Goal: Task Accomplishment & Management: Complete application form

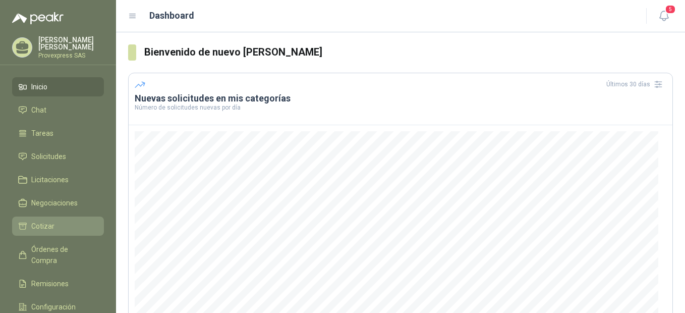
click at [41, 223] on span "Cotizar" at bounding box center [42, 226] width 23 height 11
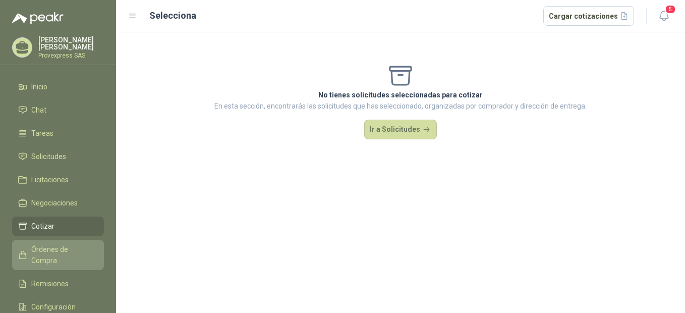
click at [44, 246] on span "Órdenes de Compra" at bounding box center [62, 255] width 63 height 22
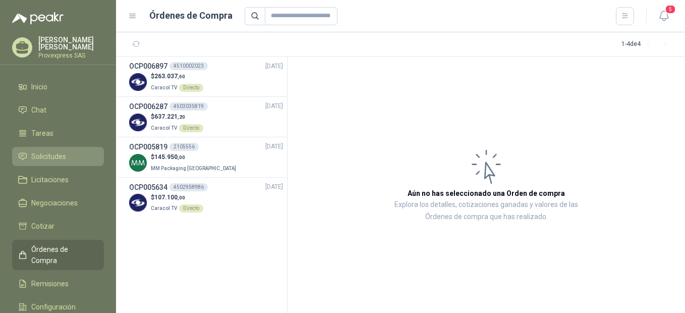
click at [51, 147] on link "Solicitudes" at bounding box center [58, 156] width 92 height 19
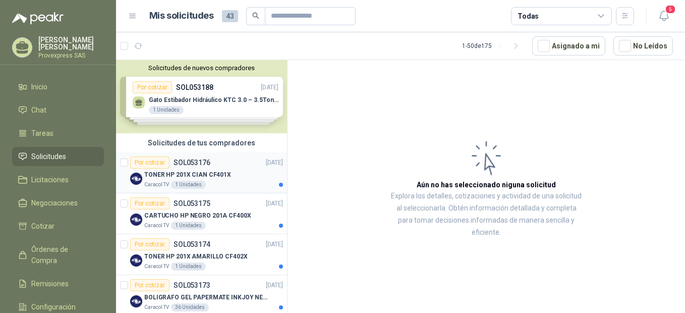
click at [144, 161] on div "Por cotizar" at bounding box center [149, 162] width 39 height 12
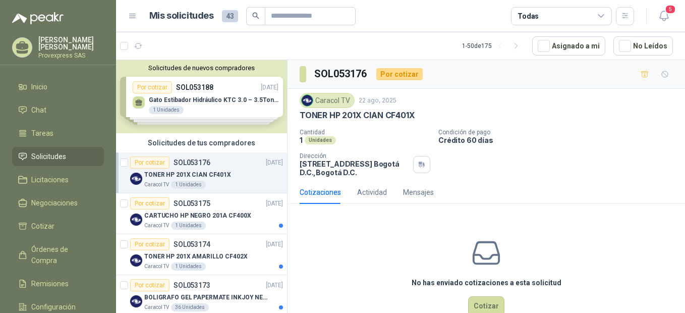
click at [423, 113] on div "TONER HP 201X CIAN CF401X" at bounding box center [486, 115] width 373 height 11
drag, startPoint x: 420, startPoint y: 111, endPoint x: 296, endPoint y: 120, distance: 123.9
click at [296, 120] on div "Caracol TV 22 ago, 2025 TONER HP 201X CIAN CF401X Cantidad 1 Unidades Condición…" at bounding box center [487, 135] width 398 height 92
drag, startPoint x: 296, startPoint y: 120, endPoint x: 320, endPoint y: 115, distance: 24.6
copy p "TONER HP 201X CIAN CF401X"
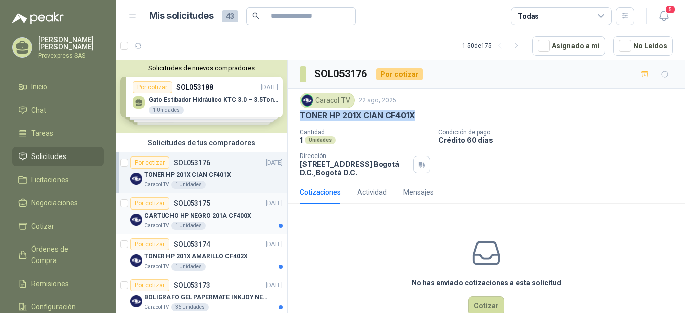
click at [143, 203] on div "Por cotizar" at bounding box center [149, 203] width 39 height 12
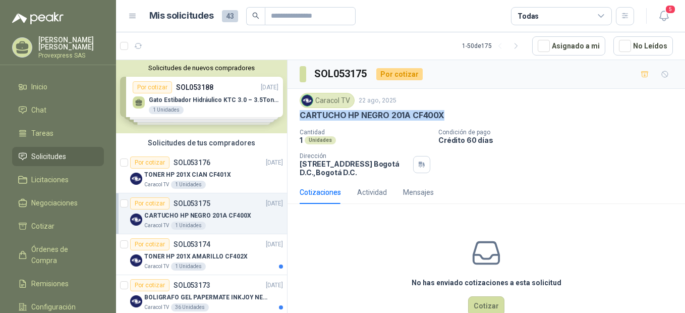
drag, startPoint x: 457, startPoint y: 113, endPoint x: 293, endPoint y: 124, distance: 164.4
click at [293, 124] on div "Caracol TV 22 ago, 2025 CARTUCHO HP NEGRO 201A CF400X Cantidad 1 Unidades Condi…" at bounding box center [487, 135] width 398 height 92
copy p "CARTUCHO HP NEGRO 201A CF400X"
click at [145, 241] on div "Por cotizar" at bounding box center [149, 244] width 39 height 12
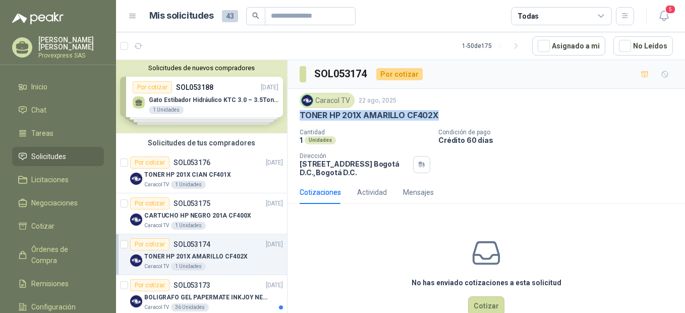
drag, startPoint x: 444, startPoint y: 111, endPoint x: 291, endPoint y: 112, distance: 152.9
click at [291, 112] on div "Caracol TV 22 ago, 2025 TONER HP 201X AMARILLO CF402X Cantidad 1 Unidades Condi…" at bounding box center [487, 135] width 398 height 92
copy p "TONER HP 201X AMARILLO CF402X"
click at [154, 283] on div "Por cotizar" at bounding box center [149, 285] width 39 height 12
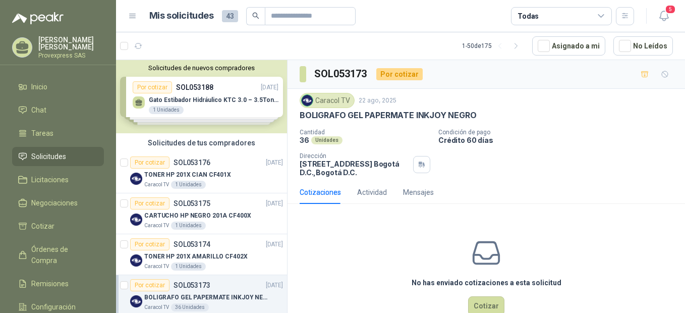
scroll to position [225, 0]
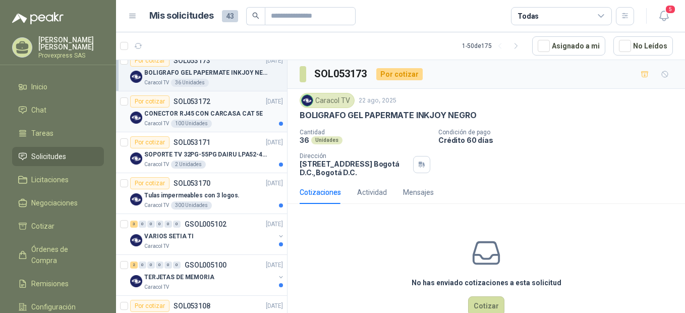
click at [140, 98] on div "Por cotizar" at bounding box center [149, 101] width 39 height 12
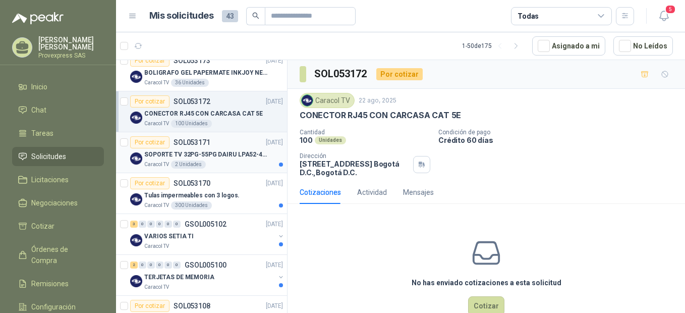
click at [152, 145] on div "Por cotizar" at bounding box center [149, 142] width 39 height 12
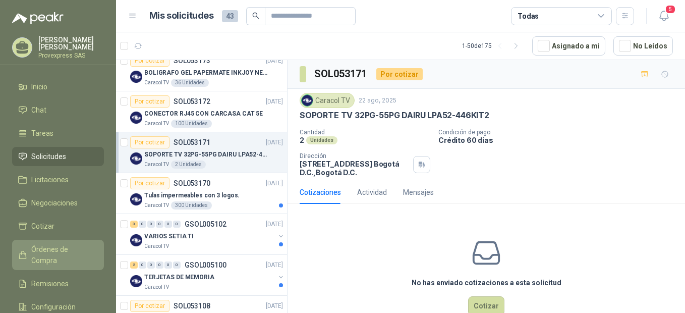
click at [60, 250] on span "Órdenes de Compra" at bounding box center [62, 255] width 63 height 22
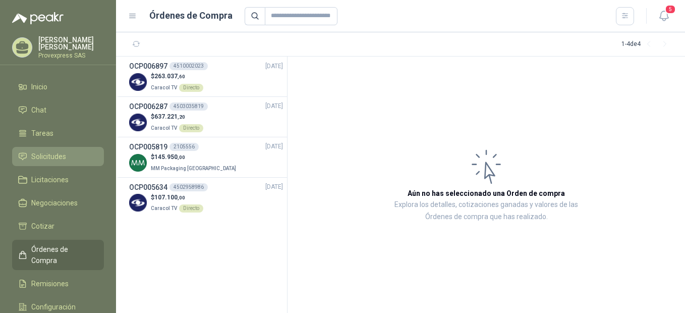
click at [39, 147] on link "Solicitudes" at bounding box center [58, 156] width 92 height 19
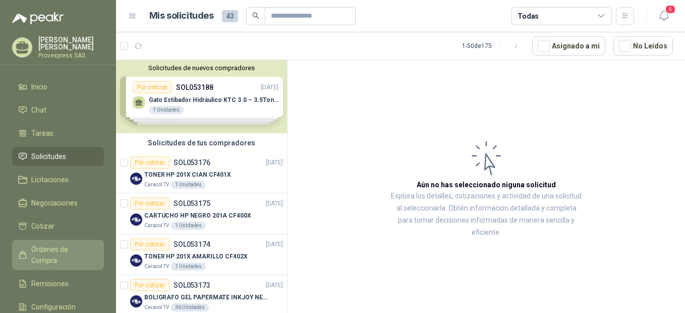
click at [48, 244] on span "Órdenes de Compra" at bounding box center [62, 255] width 63 height 22
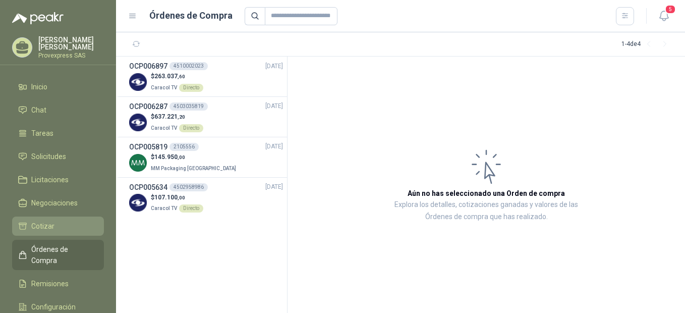
click at [50, 227] on span "Cotizar" at bounding box center [42, 226] width 23 height 11
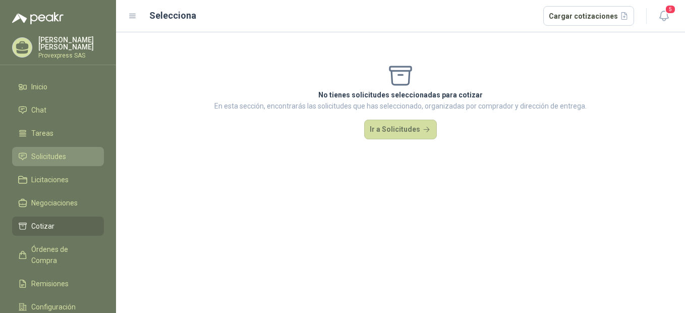
click at [59, 159] on span "Solicitudes" at bounding box center [48, 156] width 35 height 11
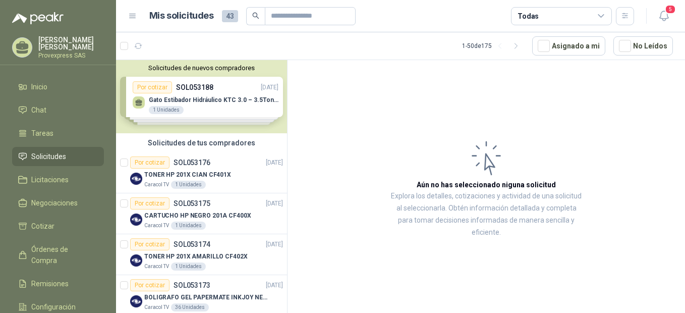
scroll to position [225, 0]
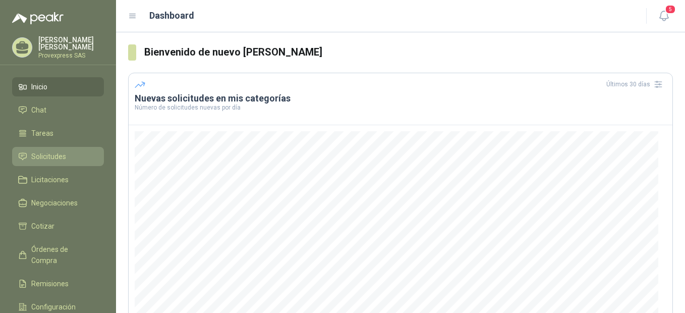
click at [49, 151] on span "Solicitudes" at bounding box center [48, 156] width 35 height 11
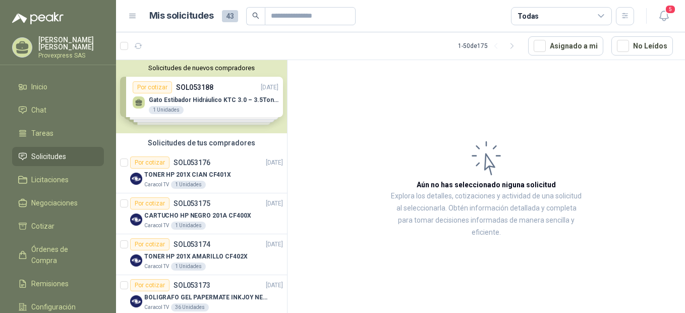
scroll to position [225, 0]
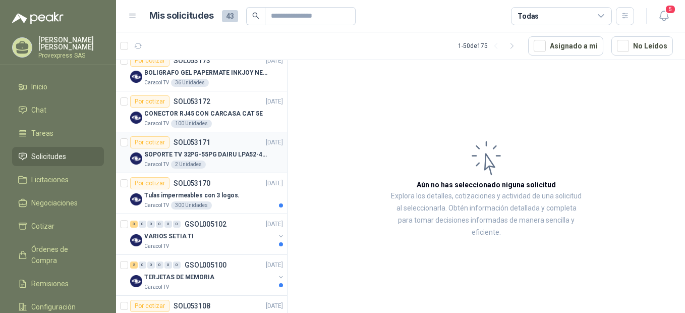
click at [147, 142] on div "Por cotizar" at bounding box center [149, 142] width 39 height 12
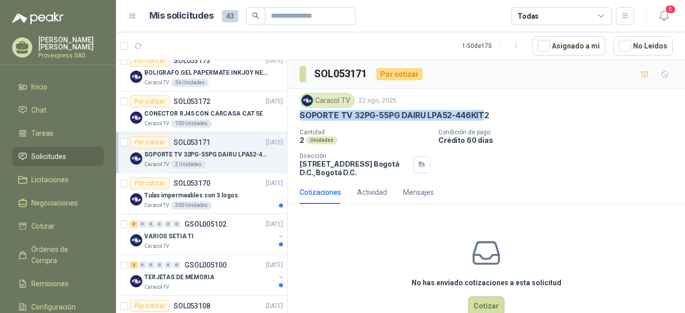
drag, startPoint x: 498, startPoint y: 106, endPoint x: 483, endPoint y: 110, distance: 15.4
click at [483, 110] on div "Caracol TV [DATE] SOPORTE TV 32PG-55PG DAIRU LPA52-446KIT2" at bounding box center [486, 107] width 373 height 28
click at [142, 183] on div "Por cotizar" at bounding box center [149, 183] width 39 height 12
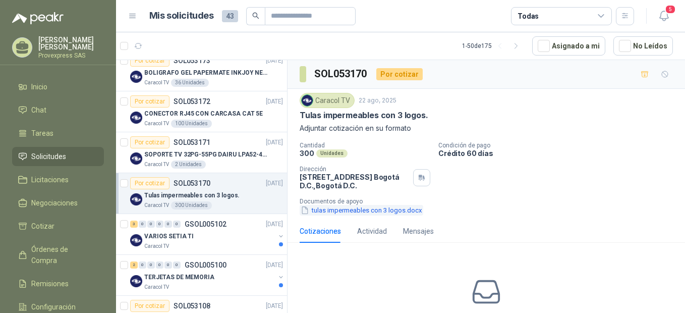
click at [344, 212] on button "tulas impermeables con 3 logos.docx" at bounding box center [362, 210] width 124 height 11
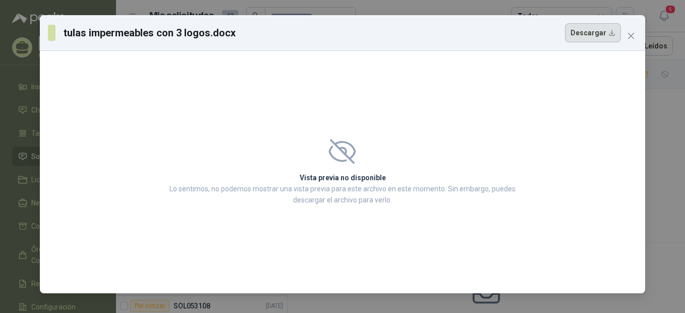
click at [585, 30] on button "Descargar" at bounding box center [593, 32] width 56 height 19
click at [629, 36] on icon "close" at bounding box center [631, 36] width 8 height 8
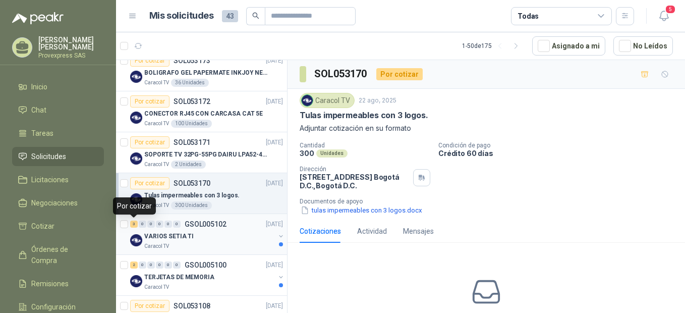
click at [133, 224] on div "3" at bounding box center [134, 224] width 8 height 7
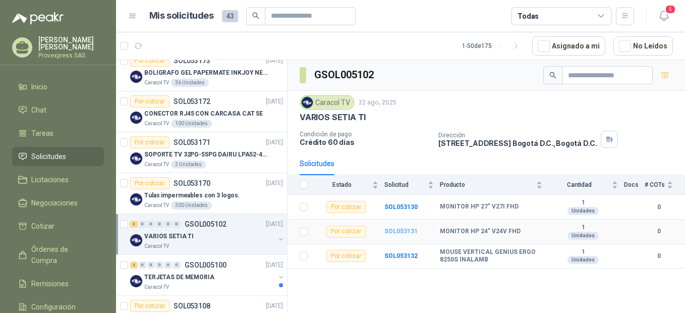
click at [394, 232] on b "SOL053131" at bounding box center [401, 231] width 33 height 7
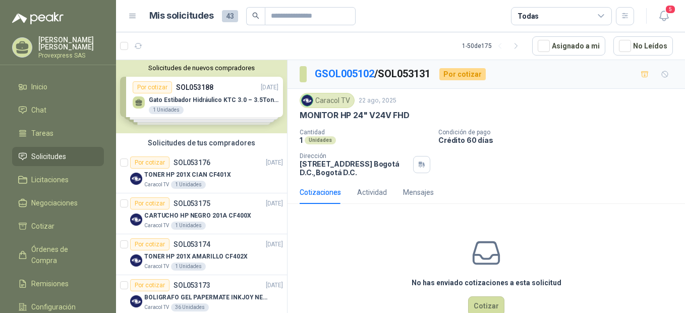
scroll to position [225, 0]
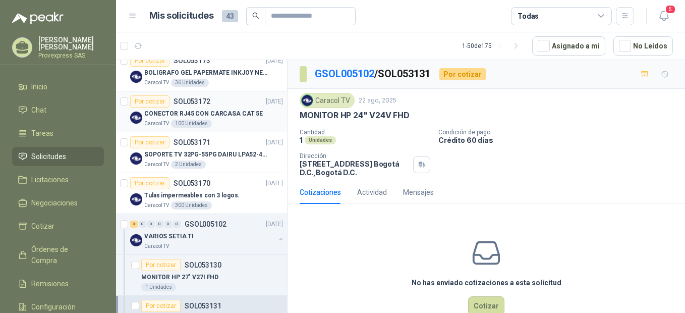
click at [152, 101] on div "Por cotizar" at bounding box center [149, 101] width 39 height 12
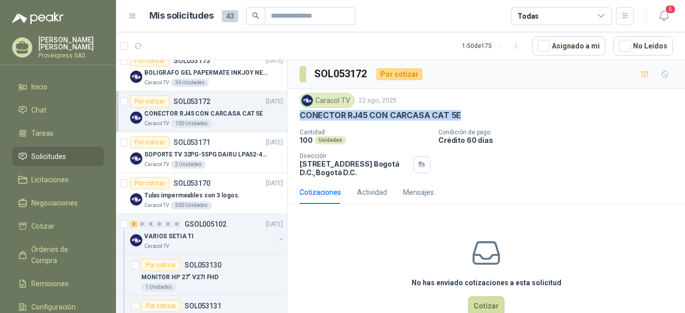
drag, startPoint x: 461, startPoint y: 114, endPoint x: 294, endPoint y: 119, distance: 166.6
click at [294, 119] on div "Caracol TV [DATE] CONECTOR RJ45 CON CARCASA CAT 5E Cantidad 100 Unidades Condic…" at bounding box center [487, 135] width 398 height 92
copy p "CONECTOR RJ45 CON CARCASA CAT 5E"
click at [172, 267] on div "Por cotizar" at bounding box center [160, 265] width 39 height 12
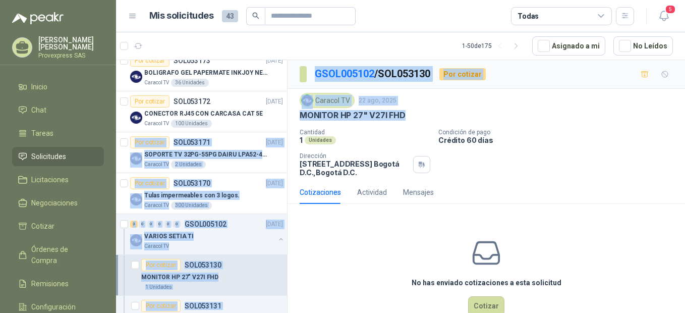
drag, startPoint x: 411, startPoint y: 115, endPoint x: 283, endPoint y: 122, distance: 128.4
click at [283, 122] on div "Solicitudes de nuevos compradores Por cotizar SOL053188 [DATE] Gato Estibador H…" at bounding box center [400, 188] width 569 height 257
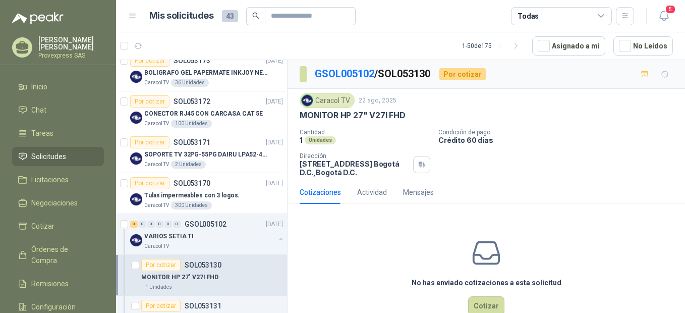
drag, startPoint x: 283, startPoint y: 122, endPoint x: 379, endPoint y: 129, distance: 97.1
click at [374, 129] on p "Cantidad" at bounding box center [365, 132] width 131 height 7
drag, startPoint x: 406, startPoint y: 113, endPoint x: 289, endPoint y: 120, distance: 117.3
click at [289, 120] on div "Caracol TV [DATE] MONITOR HP 27" V27I FHD Cantidad 1 Unidades Condición de pago…" at bounding box center [487, 135] width 398 height 92
drag, startPoint x: 289, startPoint y: 120, endPoint x: 325, endPoint y: 113, distance: 37.6
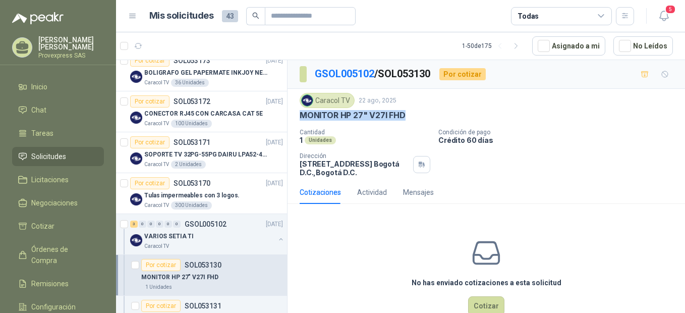
copy p "MONITOR HP 27" V27I FHD"
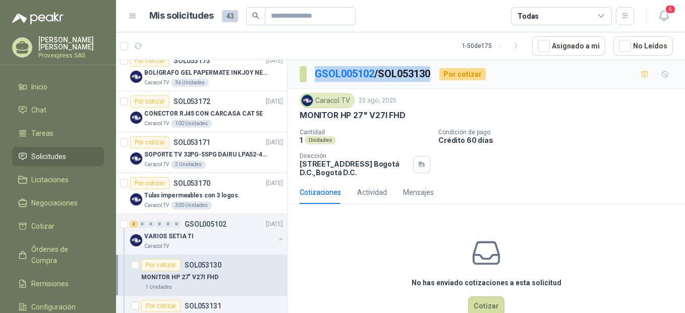
drag, startPoint x: 441, startPoint y: 69, endPoint x: 313, endPoint y: 76, distance: 127.9
click at [313, 76] on div "GSOL005102 / SOL053130 Por cotizar" at bounding box center [393, 74] width 186 height 16
copy p "GSOL005102 / SOL053130"
click at [479, 305] on button "Cotizar" at bounding box center [486, 305] width 36 height 19
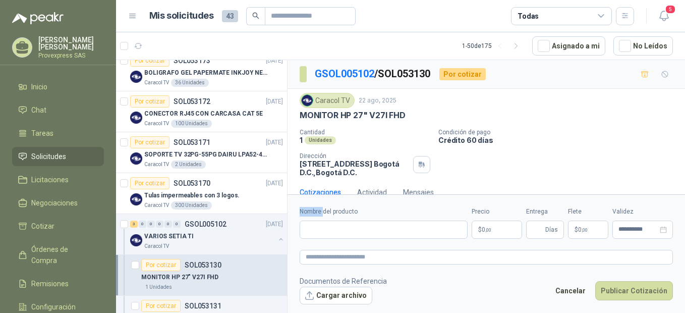
click at [323, 210] on div "Nombre del producto" at bounding box center [384, 223] width 168 height 32
drag, startPoint x: 323, startPoint y: 210, endPoint x: 299, endPoint y: 222, distance: 27.1
click at [299, 222] on form "**********" at bounding box center [487, 255] width 398 height 122
click at [311, 224] on input "Nombre del producto" at bounding box center [384, 230] width 168 height 18
paste input "**********"
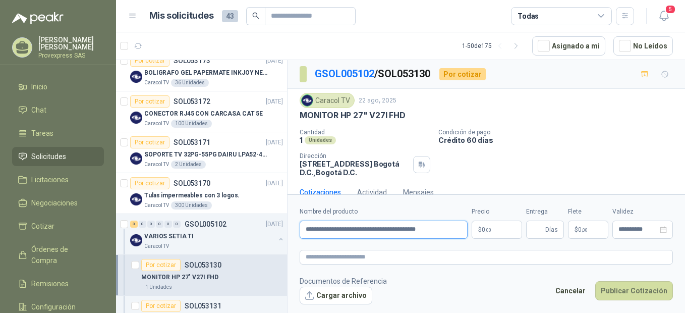
type input "**********"
click at [311, 249] on form "**********" at bounding box center [487, 255] width 398 height 122
click at [319, 259] on textarea at bounding box center [486, 257] width 373 height 15
paste textarea "**********"
type textarea "**********"
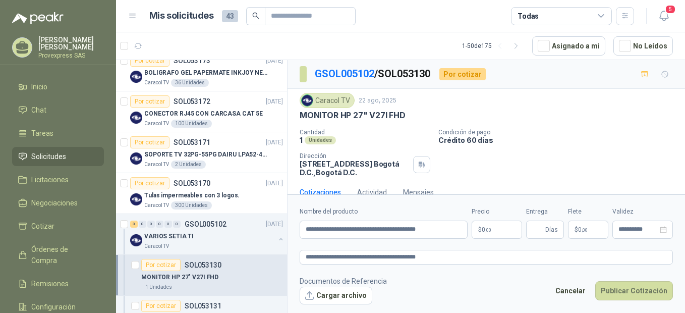
click at [499, 227] on p "$ 0 ,00" at bounding box center [497, 230] width 50 height 18
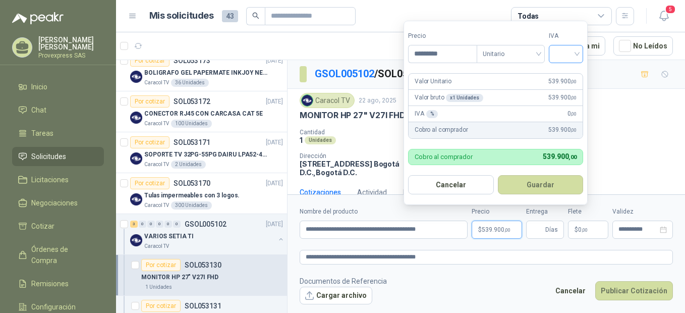
type input "*********"
click at [577, 54] on input "search" at bounding box center [566, 52] width 22 height 15
click at [546, 182] on button "Guardar" at bounding box center [541, 184] width 86 height 19
click at [542, 232] on input "Entrega" at bounding box center [537, 229] width 11 height 17
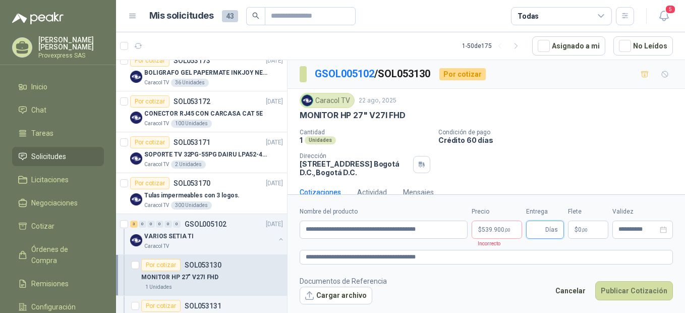
type input "*"
click at [331, 296] on button "Cargar archivo" at bounding box center [336, 296] width 73 height 18
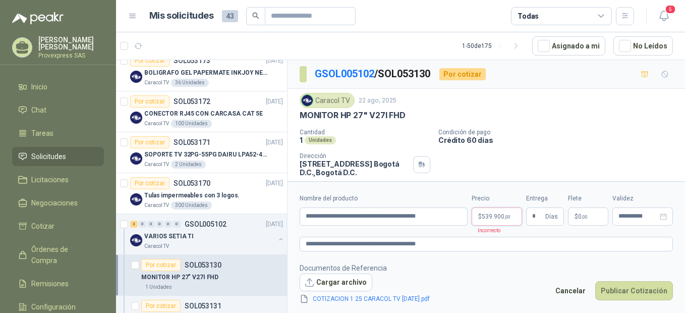
click at [506, 215] on span ",00" at bounding box center [508, 217] width 6 height 6
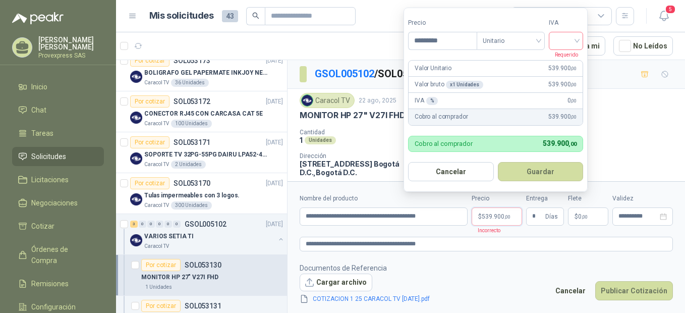
click at [577, 37] on input "search" at bounding box center [566, 39] width 22 height 15
click at [570, 60] on div "19%" at bounding box center [568, 61] width 19 height 11
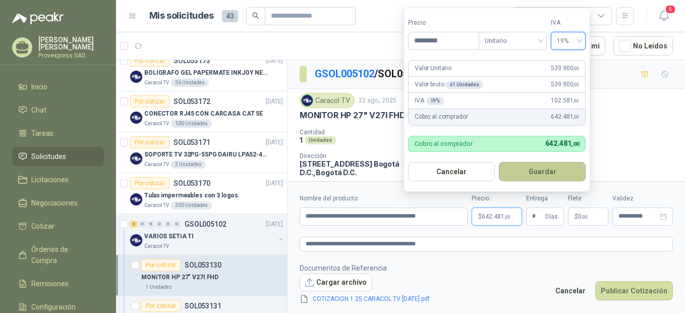
click at [549, 170] on button "Guardar" at bounding box center [542, 171] width 87 height 19
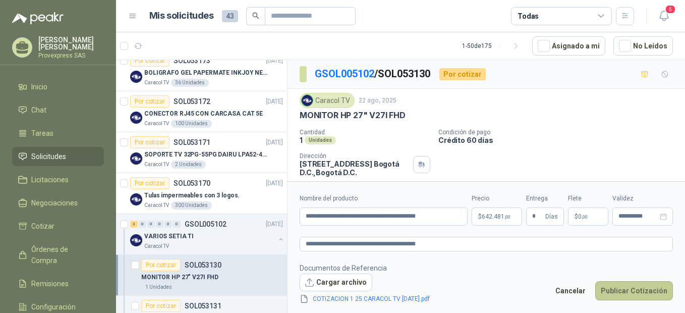
click at [632, 293] on button "Publicar Cotización" at bounding box center [634, 290] width 78 height 19
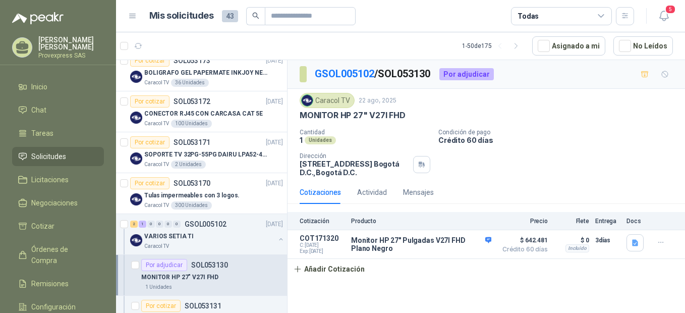
scroll to position [449, 0]
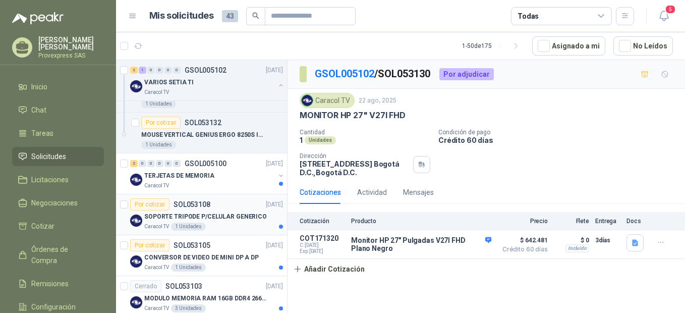
click at [150, 202] on div "Por cotizar" at bounding box center [149, 204] width 39 height 12
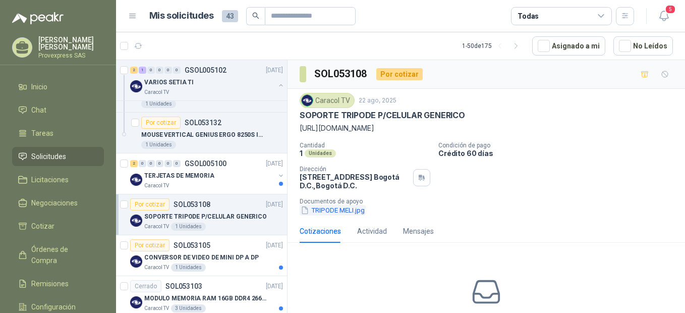
click at [329, 215] on button "TRIPODE MELI.jpg" at bounding box center [333, 210] width 66 height 11
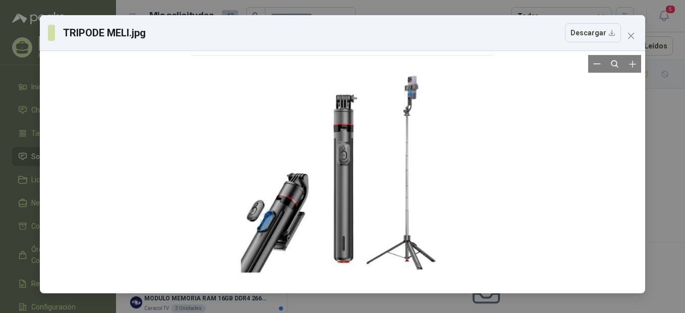
click at [322, 89] on div at bounding box center [342, 172] width 303 height 234
click at [328, 103] on div at bounding box center [342, 172] width 303 height 234
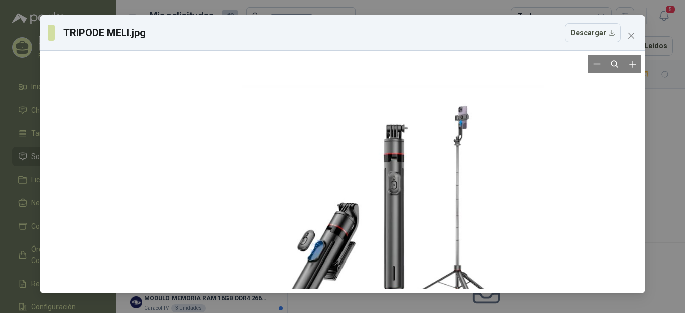
drag, startPoint x: 344, startPoint y: 84, endPoint x: 407, endPoint y: 167, distance: 103.8
click at [412, 149] on div at bounding box center [393, 202] width 303 height 234
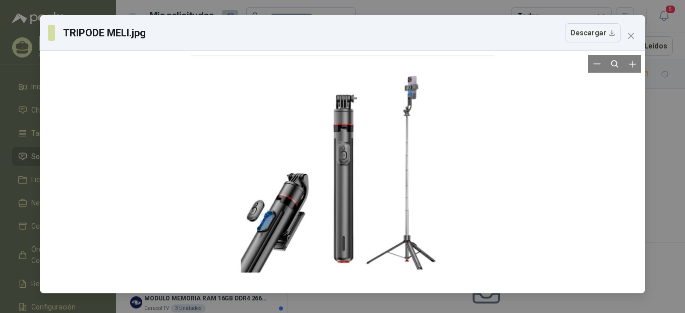
click at [393, 119] on div at bounding box center [342, 172] width 303 height 234
drag, startPoint x: 425, startPoint y: 95, endPoint x: 447, endPoint y: 68, distance: 34.8
click at [427, 91] on div at bounding box center [342, 171] width 303 height 234
click at [444, 77] on div at bounding box center [342, 173] width 303 height 234
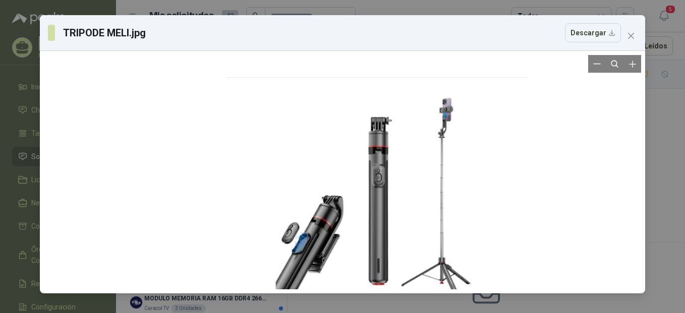
drag, startPoint x: 268, startPoint y: 96, endPoint x: 303, endPoint y: 118, distance: 41.3
click at [303, 118] on div at bounding box center [377, 194] width 303 height 234
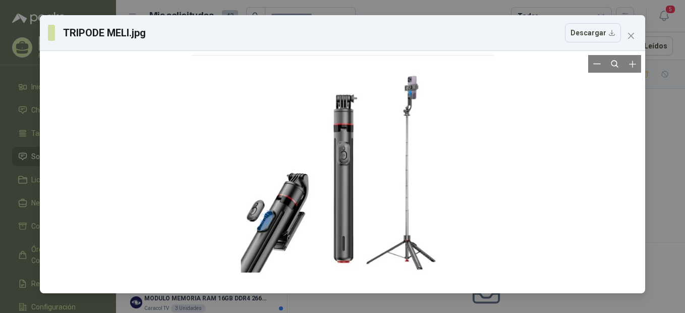
drag, startPoint x: 375, startPoint y: 88, endPoint x: 310, endPoint y: 145, distance: 86.2
click at [310, 145] on div at bounding box center [342, 172] width 303 height 234
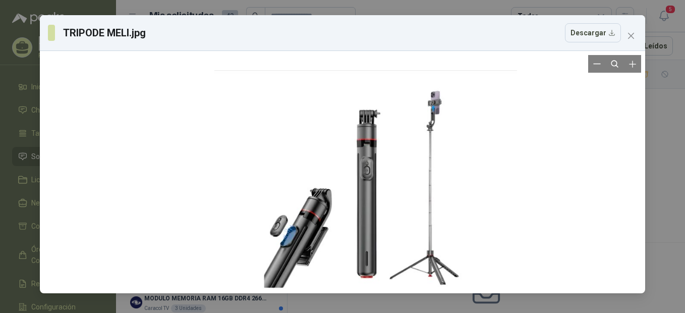
drag, startPoint x: 310, startPoint y: 145, endPoint x: 334, endPoint y: 160, distance: 27.7
click at [334, 160] on div at bounding box center [365, 187] width 303 height 234
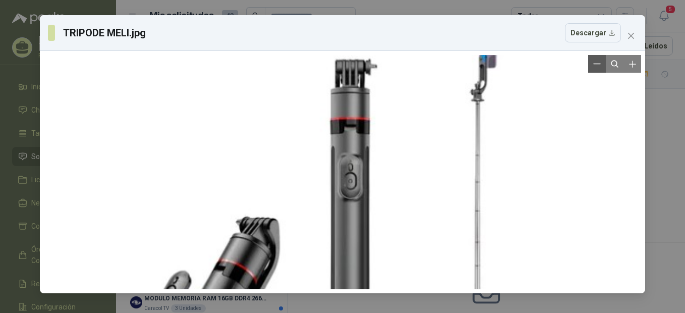
click at [600, 65] on icon "Zoom out" at bounding box center [597, 64] width 8 height 8
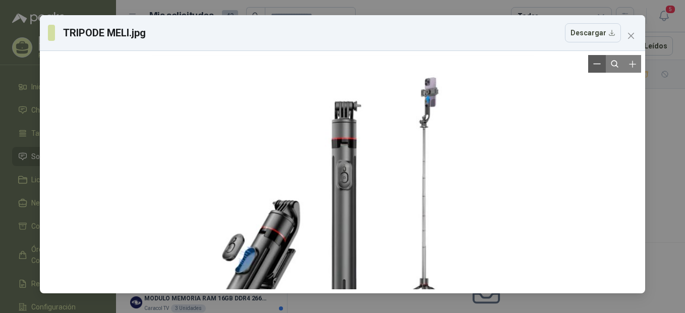
click at [600, 64] on icon "Zoom out" at bounding box center [597, 64] width 7 height 0
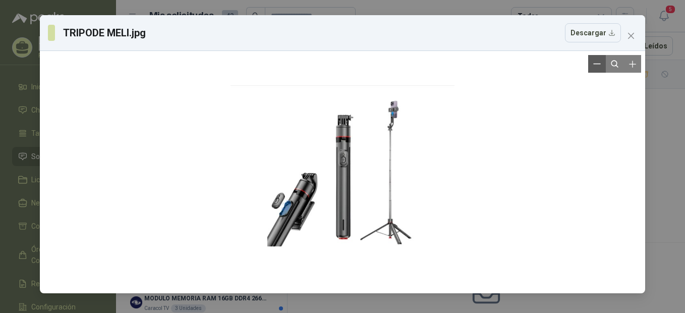
click at [600, 64] on icon "Zoom out" at bounding box center [597, 64] width 7 height 0
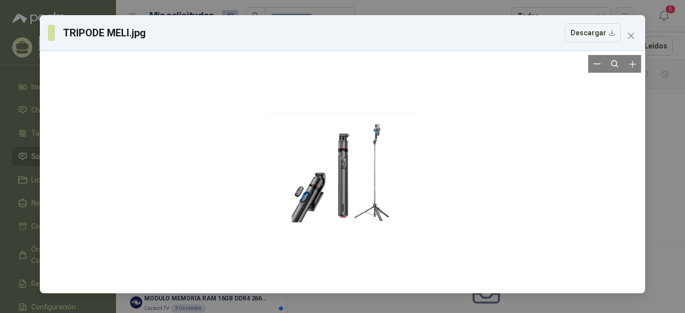
click at [340, 152] on div at bounding box center [342, 172] width 151 height 117
click at [613, 37] on button "Descargar" at bounding box center [593, 32] width 56 height 19
click at [632, 62] on icon "Zoom in" at bounding box center [633, 64] width 10 height 10
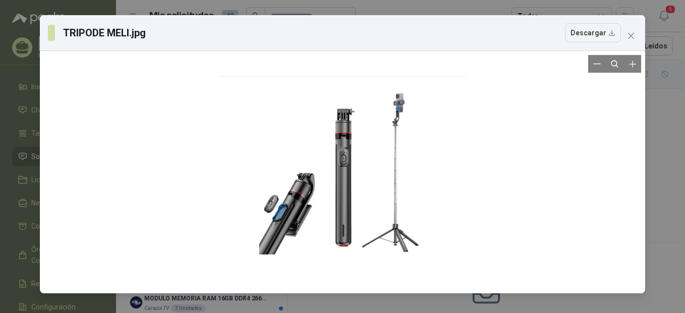
click at [341, 147] on div at bounding box center [343, 172] width 248 height 192
click at [630, 67] on icon "Zoom in" at bounding box center [633, 64] width 10 height 10
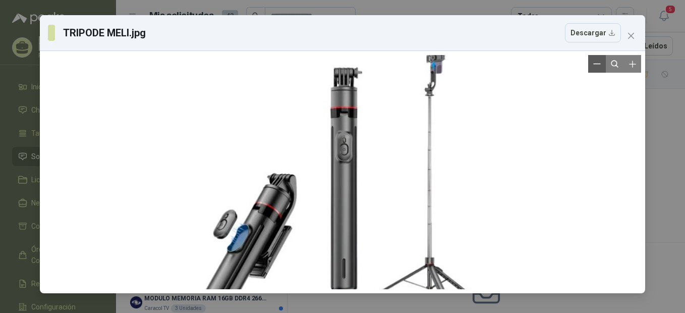
click at [598, 65] on icon "Zoom out" at bounding box center [597, 64] width 8 height 8
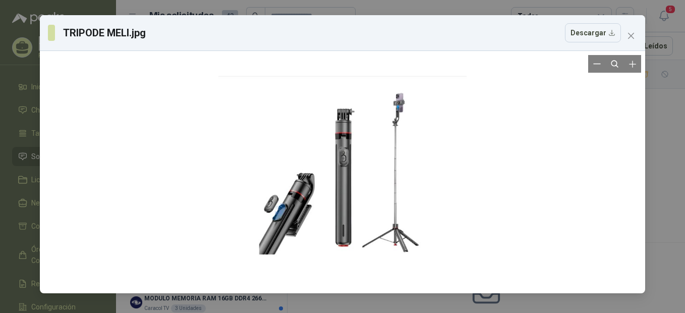
click at [386, 131] on div at bounding box center [343, 172] width 248 height 192
click at [371, 125] on div at bounding box center [343, 172] width 248 height 192
click at [370, 124] on div at bounding box center [343, 172] width 248 height 192
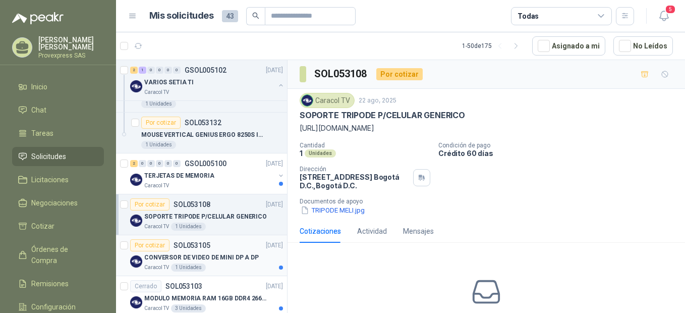
click at [149, 246] on div "Por cotizar" at bounding box center [149, 245] width 39 height 12
click at [137, 203] on div "Por cotizar" at bounding box center [149, 204] width 39 height 12
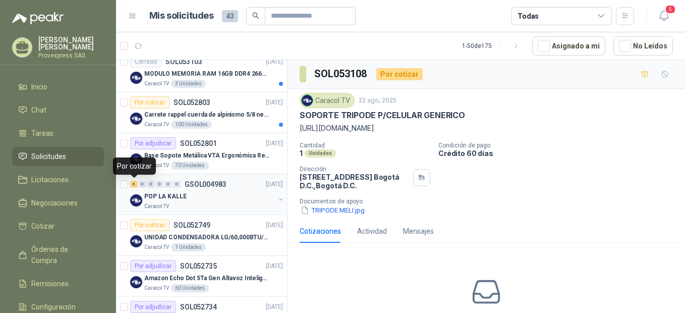
click at [133, 182] on div "6" at bounding box center [134, 184] width 8 height 7
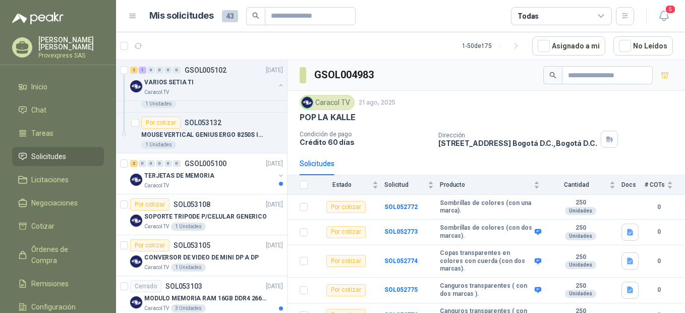
scroll to position [673, 0]
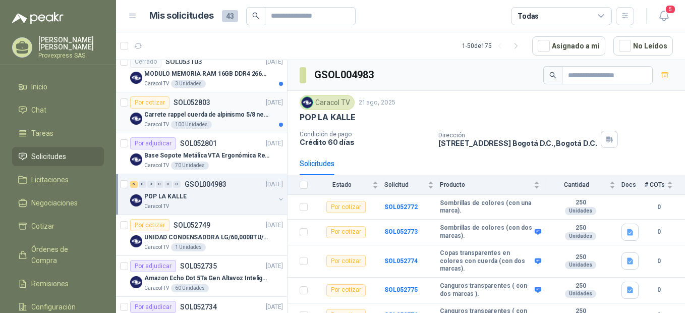
click at [153, 100] on div "Por cotizar" at bounding box center [149, 102] width 39 height 12
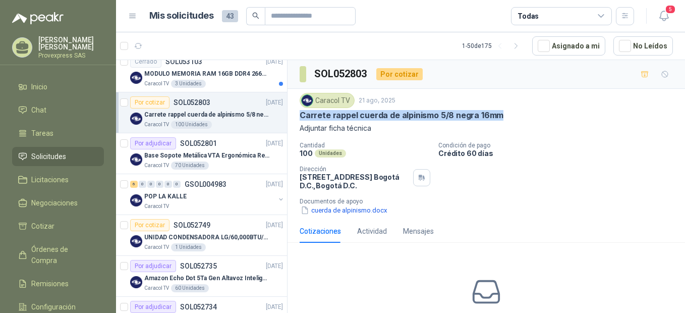
drag, startPoint x: 505, startPoint y: 115, endPoint x: 293, endPoint y: 116, distance: 211.9
click at [293, 116] on div "Caracol TV [DATE] Carrete rappel cuerda de alpinismo 5/8 negra 16mm Adjuntar fi…" at bounding box center [487, 154] width 398 height 131
copy p "Carrete rappel cuerda de alpinismo 5/8 negra 16mm"
click at [149, 145] on div "Por adjudicar" at bounding box center [153, 143] width 46 height 12
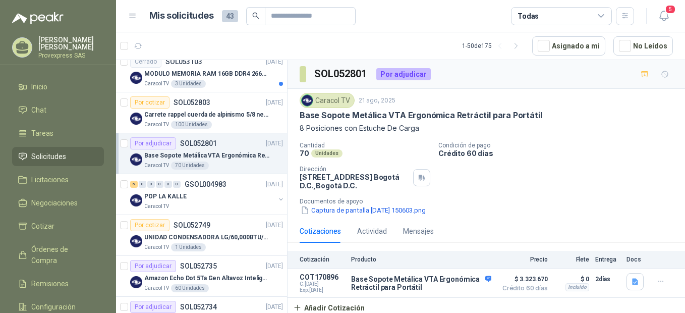
scroll to position [449, 0]
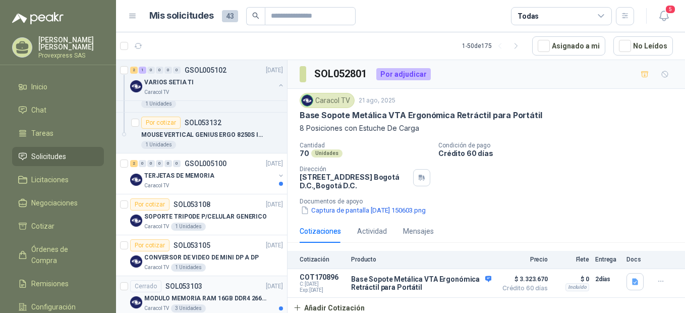
click at [146, 286] on div "Cerrado" at bounding box center [145, 286] width 31 height 12
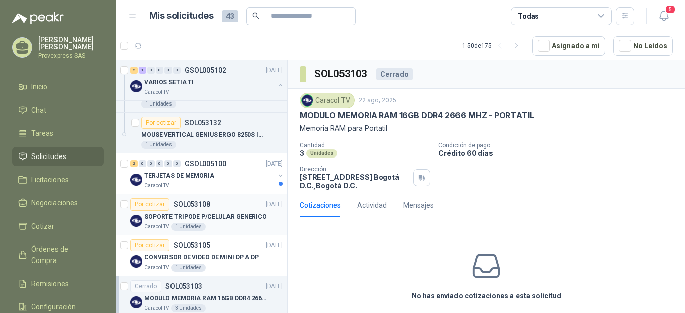
click at [149, 203] on div "Por cotizar" at bounding box center [149, 204] width 39 height 12
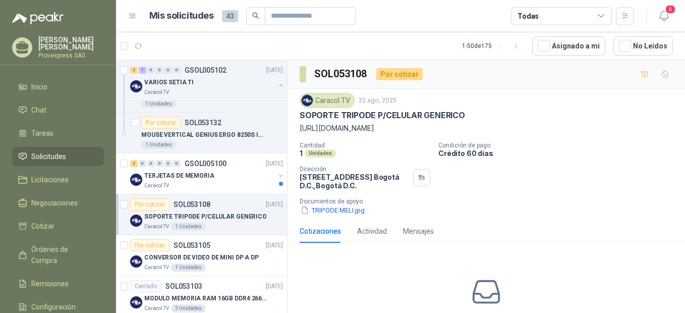
click at [338, 127] on p "[URL][DOMAIN_NAME]" at bounding box center [486, 128] width 373 height 11
drag, startPoint x: 297, startPoint y: 125, endPoint x: 336, endPoint y: 134, distance: 39.9
click at [336, 134] on div "Caracol TV [DATE] SOPORTE TRIPODE P/CELULAR GENERICO [URL][DOMAIN_NAME] Cantida…" at bounding box center [487, 154] width 398 height 131
drag, startPoint x: 336, startPoint y: 134, endPoint x: 334, endPoint y: 128, distance: 6.6
copy p "[URL][DOMAIN_NAME]"
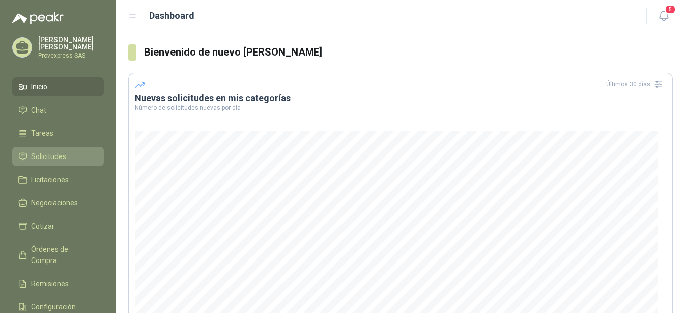
click at [43, 152] on span "Solicitudes" at bounding box center [48, 156] width 35 height 11
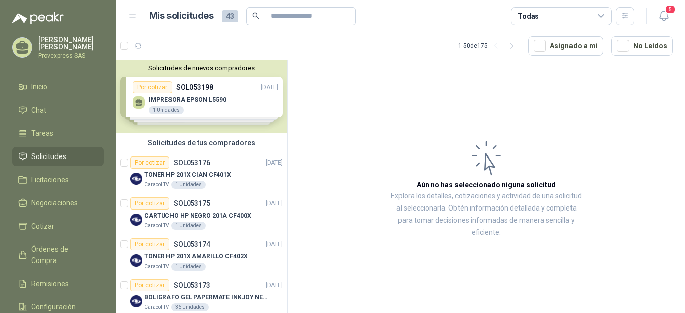
scroll to position [225, 0]
